Goal: Find specific page/section: Find specific page/section

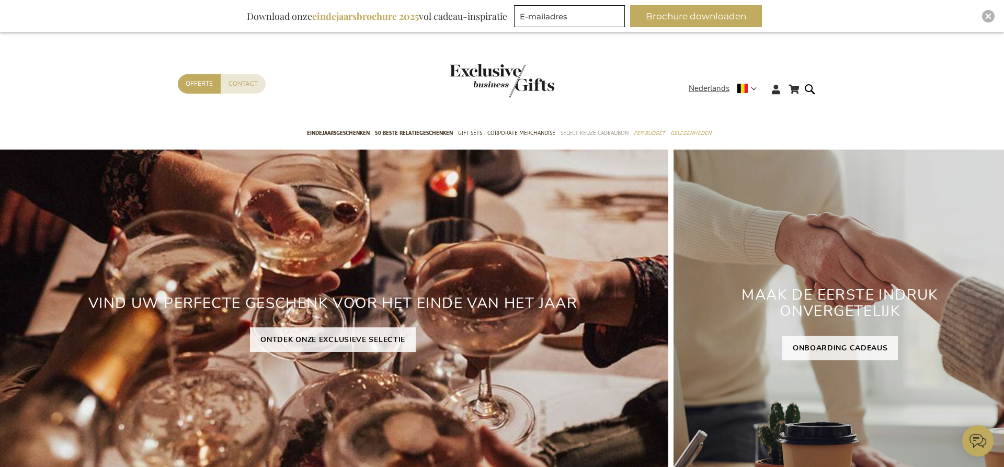
click at [590, 129] on span "Select Keuze Cadeaubon" at bounding box center [595, 133] width 68 height 11
